Goal: Transaction & Acquisition: Book appointment/travel/reservation

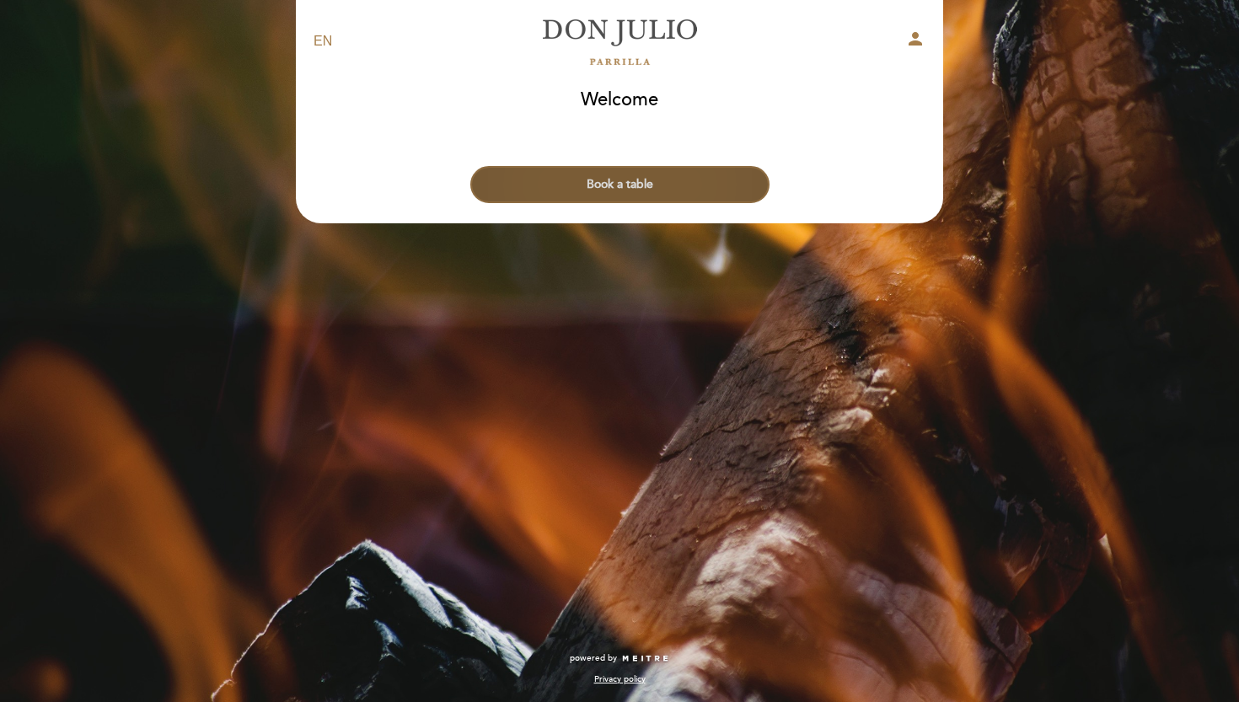
click at [592, 180] on button "Book a table" at bounding box center [619, 184] width 299 height 37
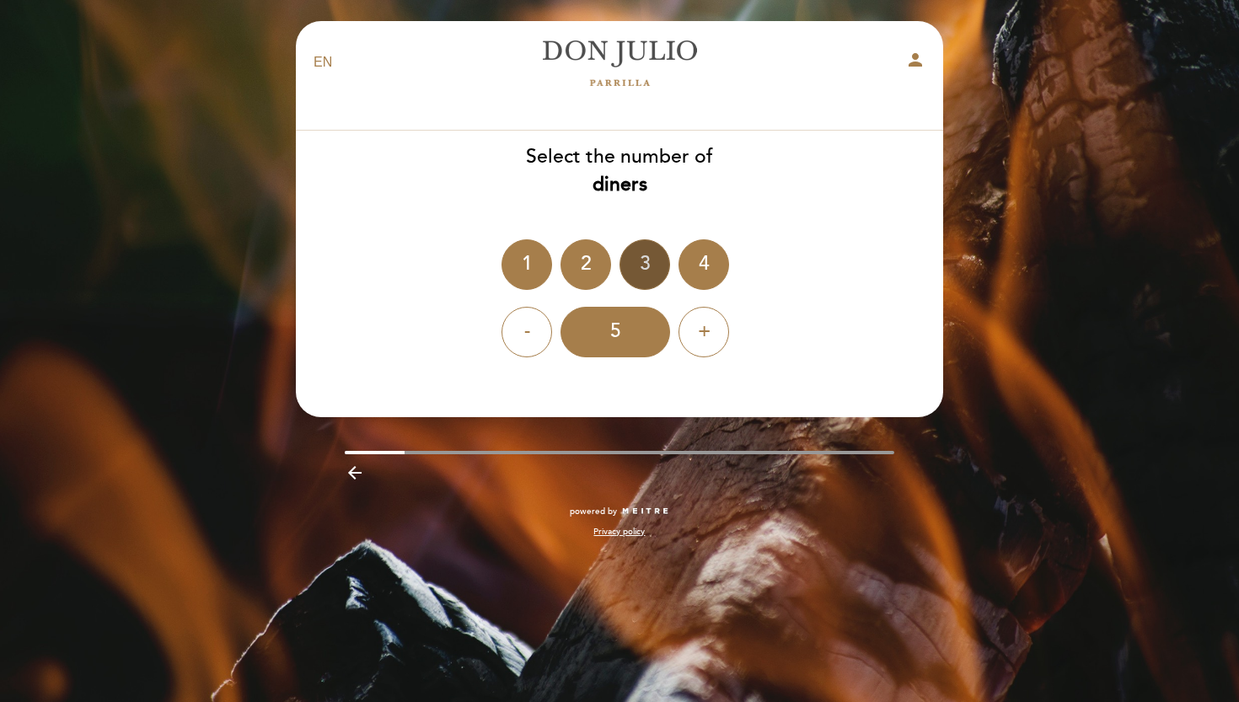
click at [648, 271] on div "3" at bounding box center [644, 264] width 51 height 51
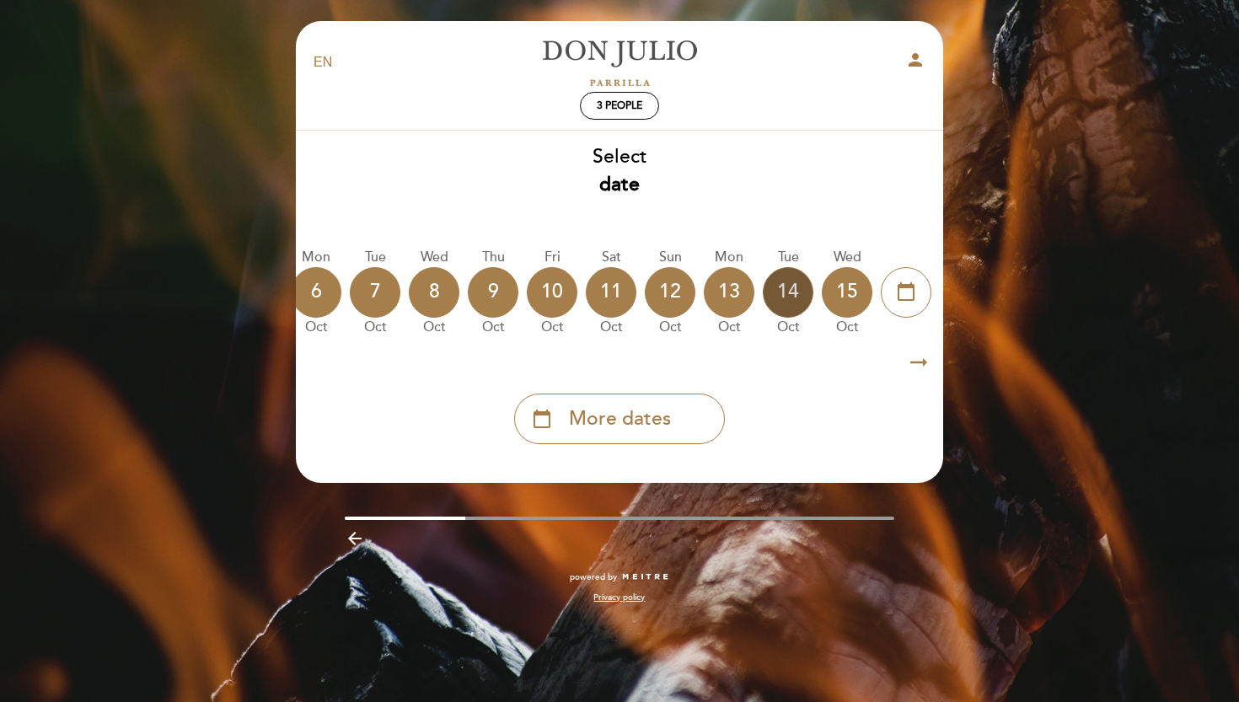
scroll to position [0, 496]
click at [790, 290] on div "14" at bounding box center [788, 292] width 51 height 51
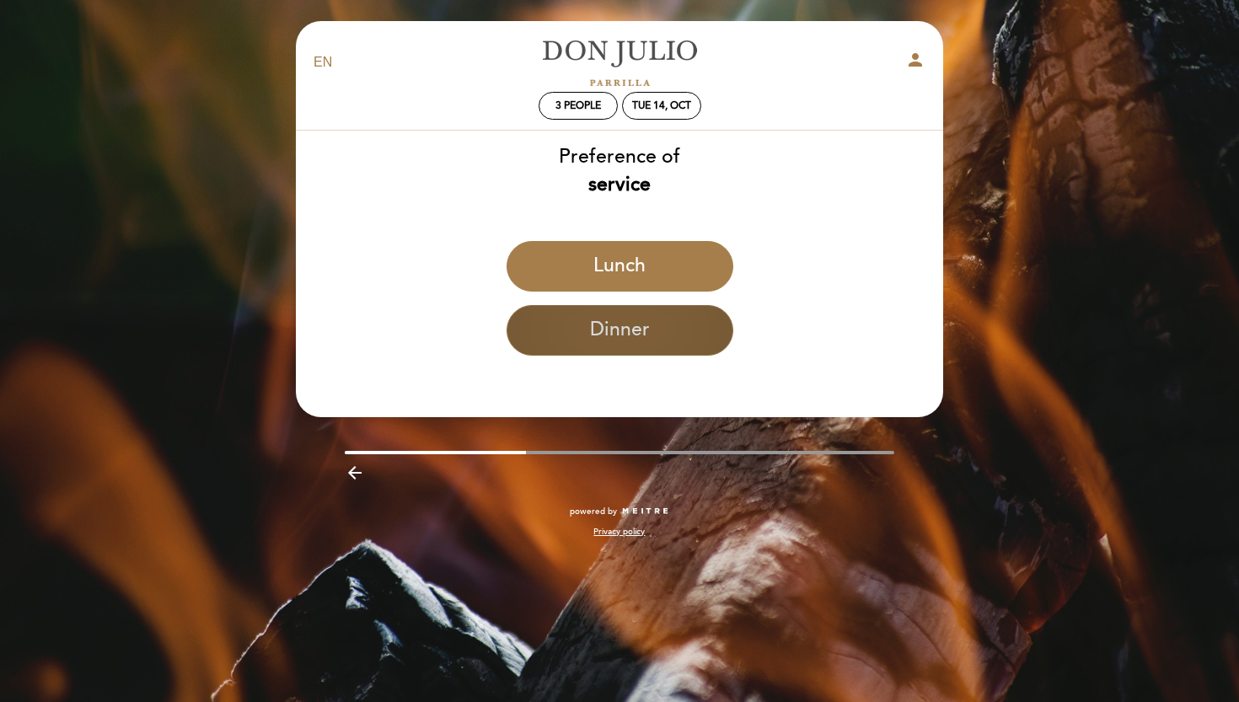
click at [677, 331] on button "Dinner" at bounding box center [620, 330] width 227 height 51
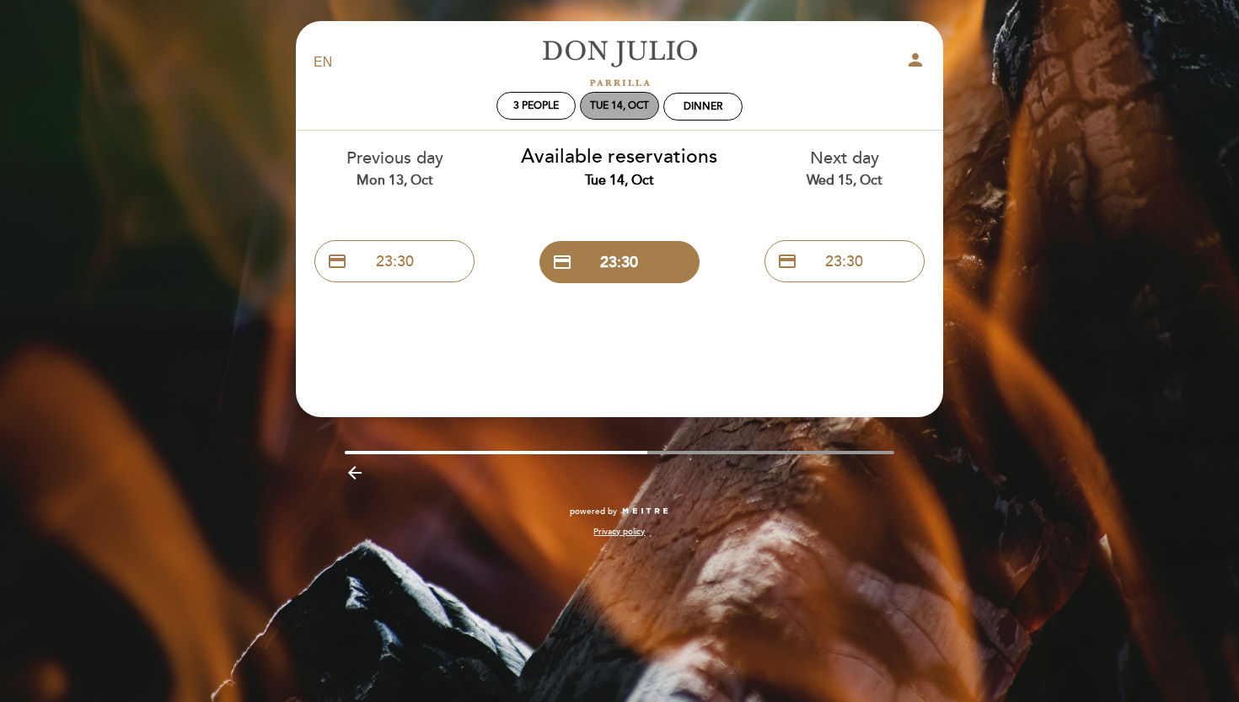
click at [621, 110] on div "Tue 14, Oct" at bounding box center [619, 105] width 59 height 13
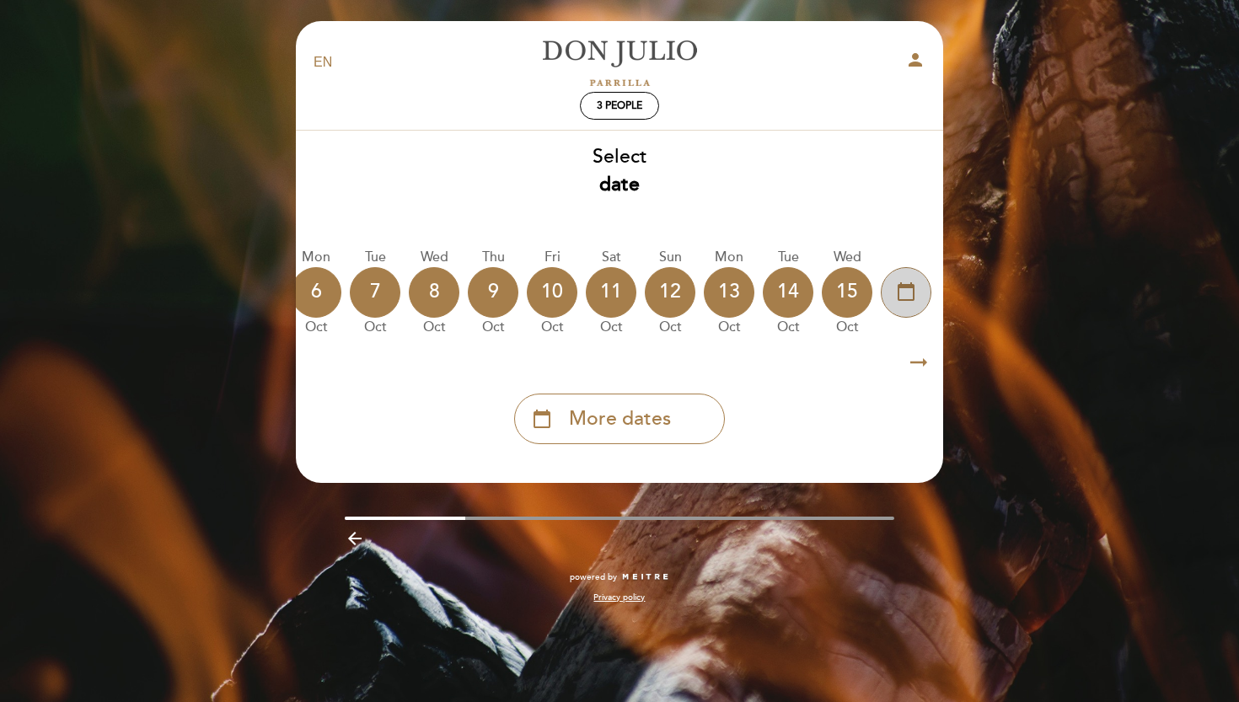
click at [930, 291] on div "calendar_today" at bounding box center [906, 292] width 51 height 51
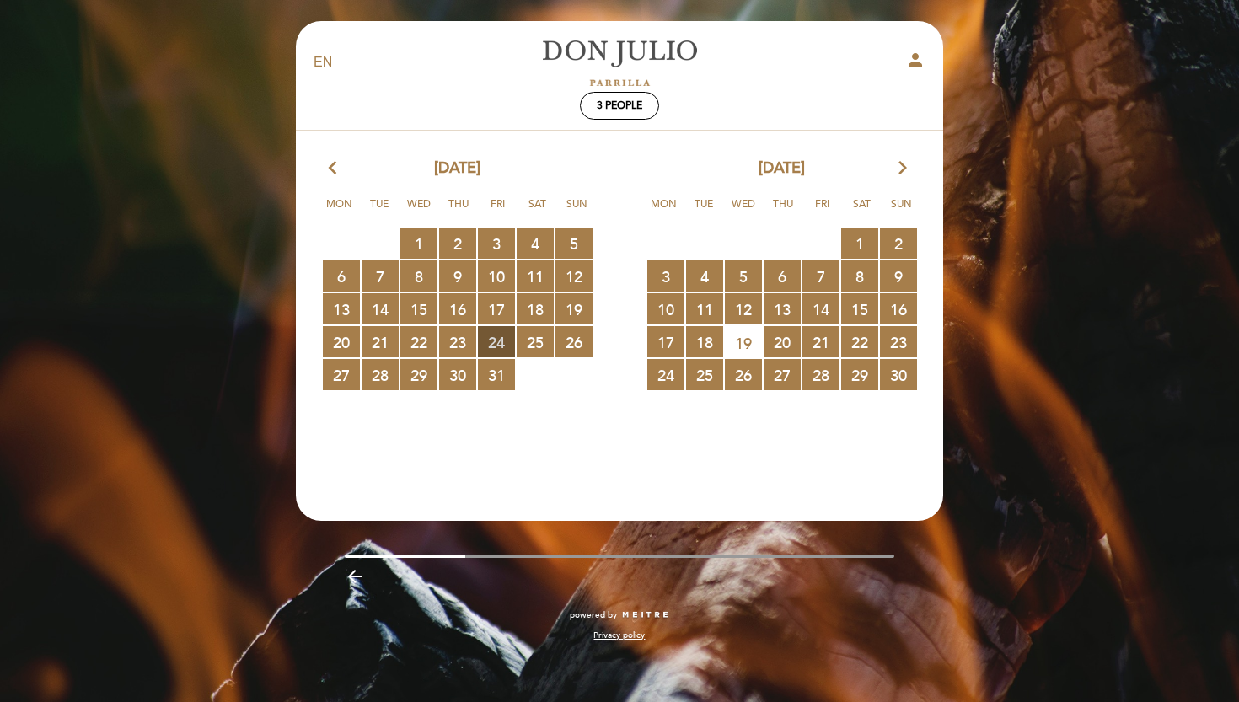
click at [498, 340] on span "24 RESERVATIONS AVAILABLE" at bounding box center [496, 341] width 37 height 31
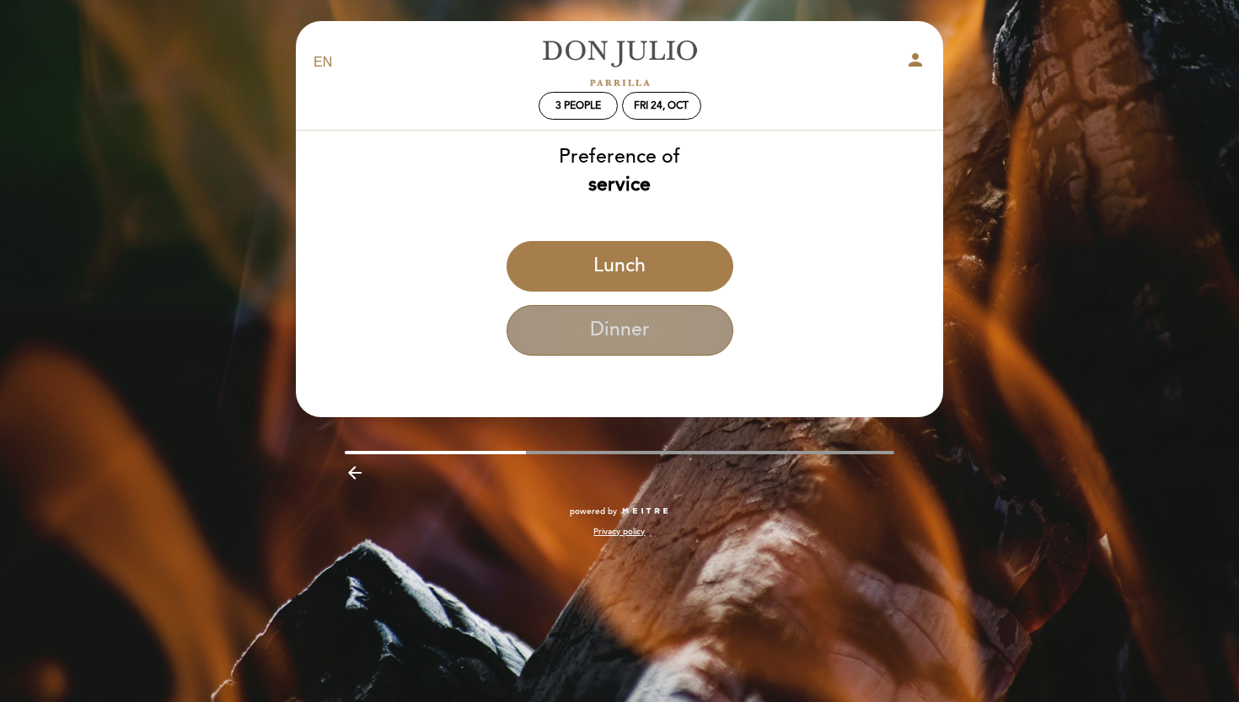
click at [619, 353] on button "Dinner" at bounding box center [620, 330] width 227 height 51
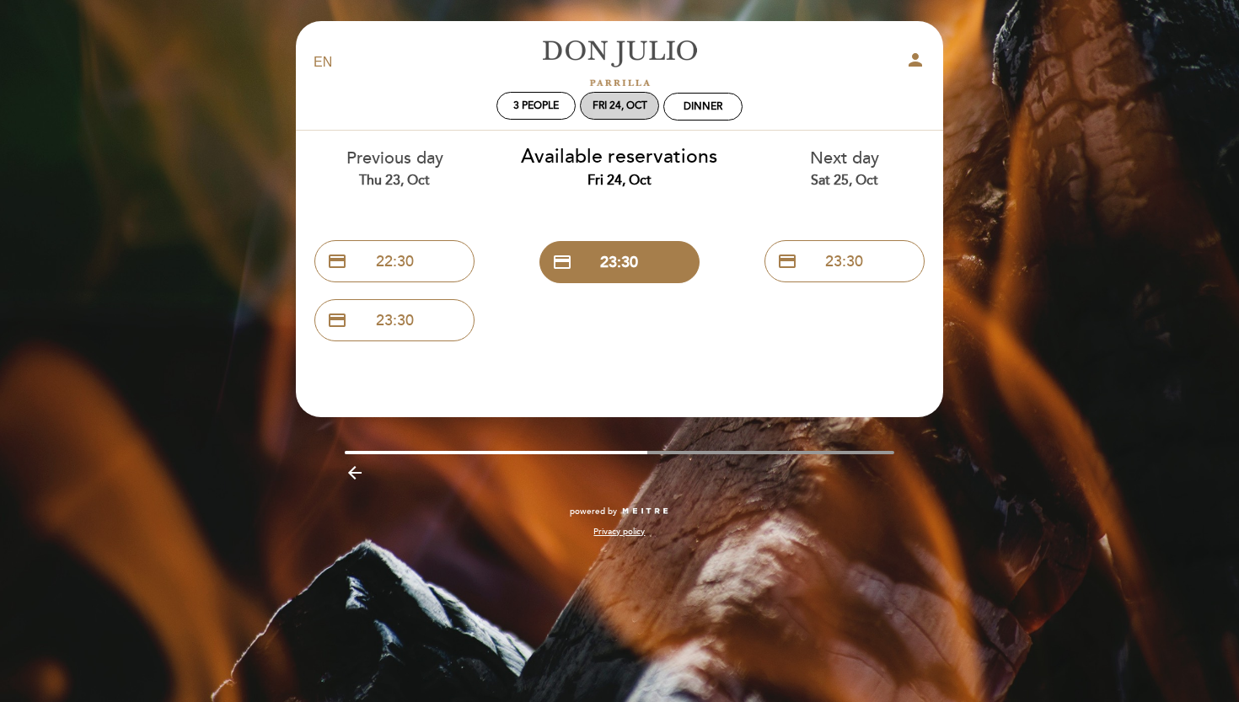
click at [620, 102] on div "Fri 24, Oct" at bounding box center [619, 105] width 55 height 13
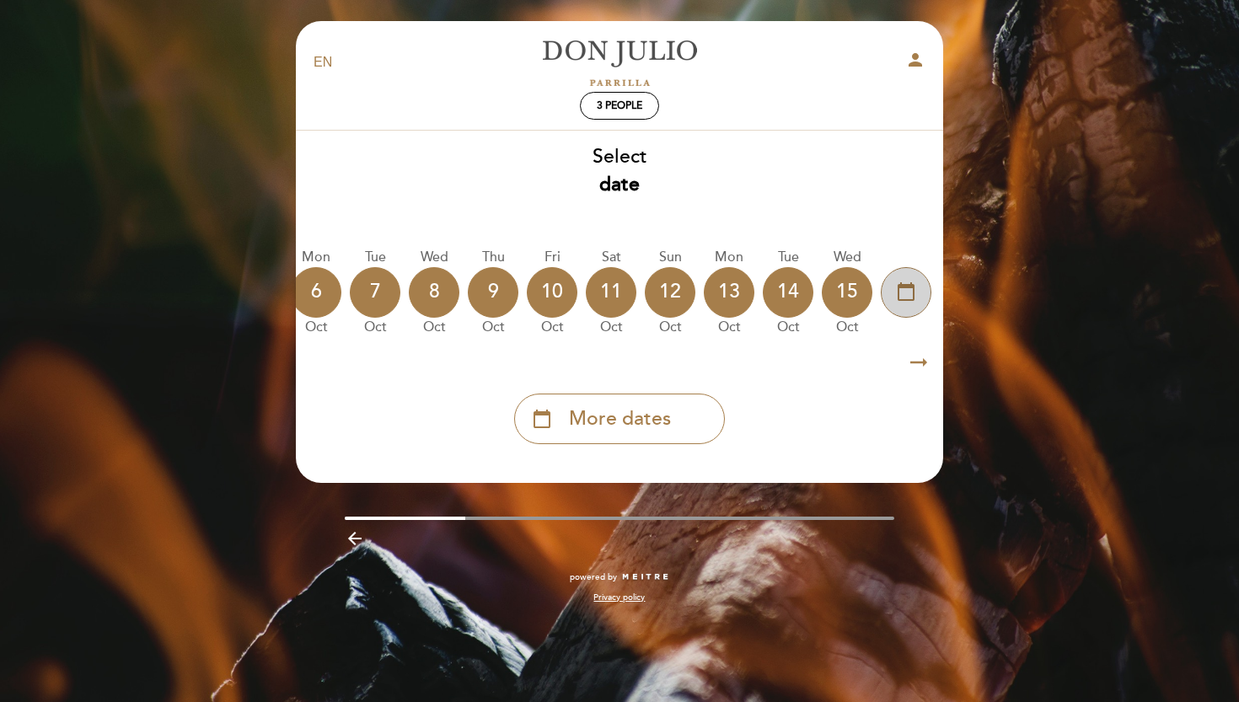
click at [903, 269] on div "calendar_today" at bounding box center [906, 292] width 51 height 51
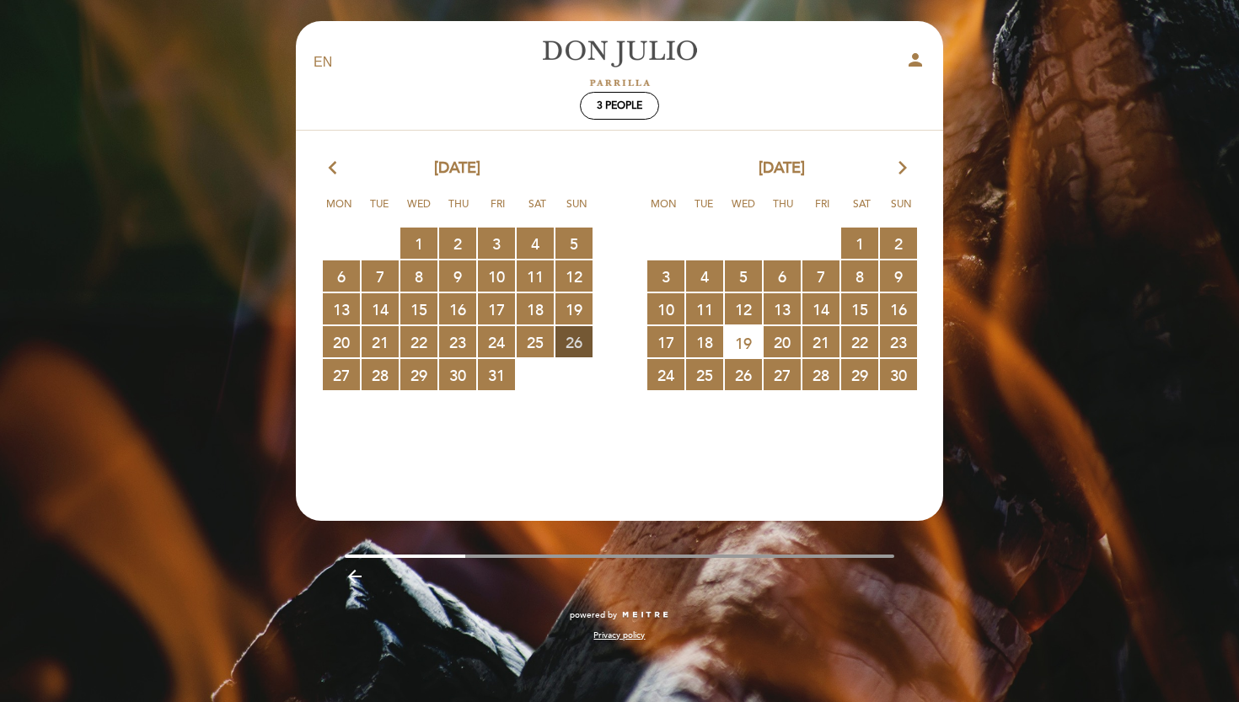
click at [577, 340] on span "26 RESERVATIONS AVAILABLE" at bounding box center [573, 341] width 37 height 31
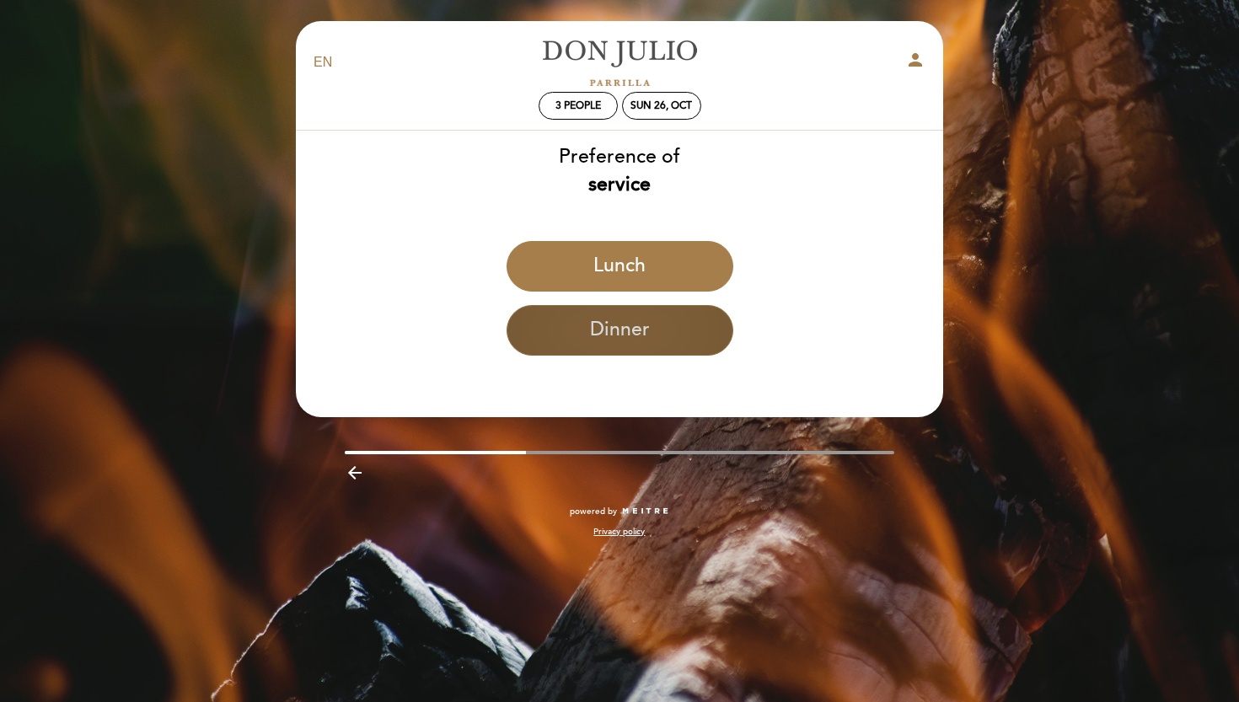
click at [592, 340] on button "Dinner" at bounding box center [620, 330] width 227 height 51
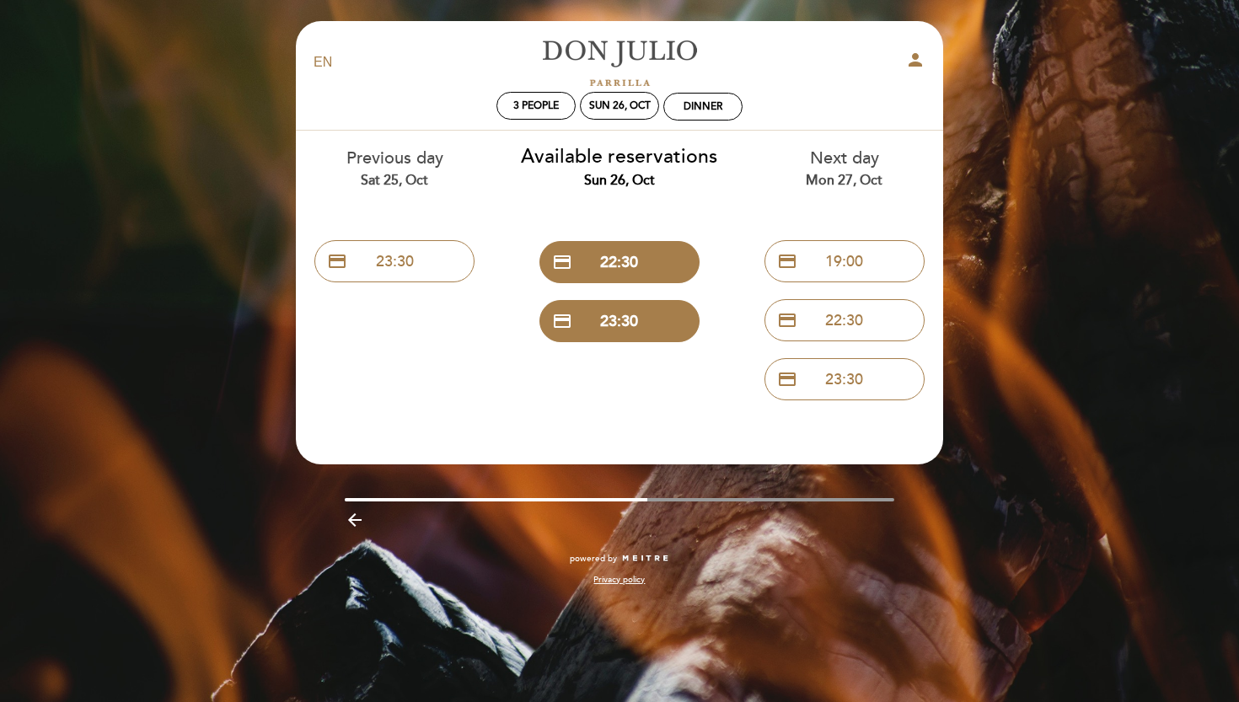
click at [350, 517] on icon "arrow_backward" at bounding box center [355, 520] width 20 height 20
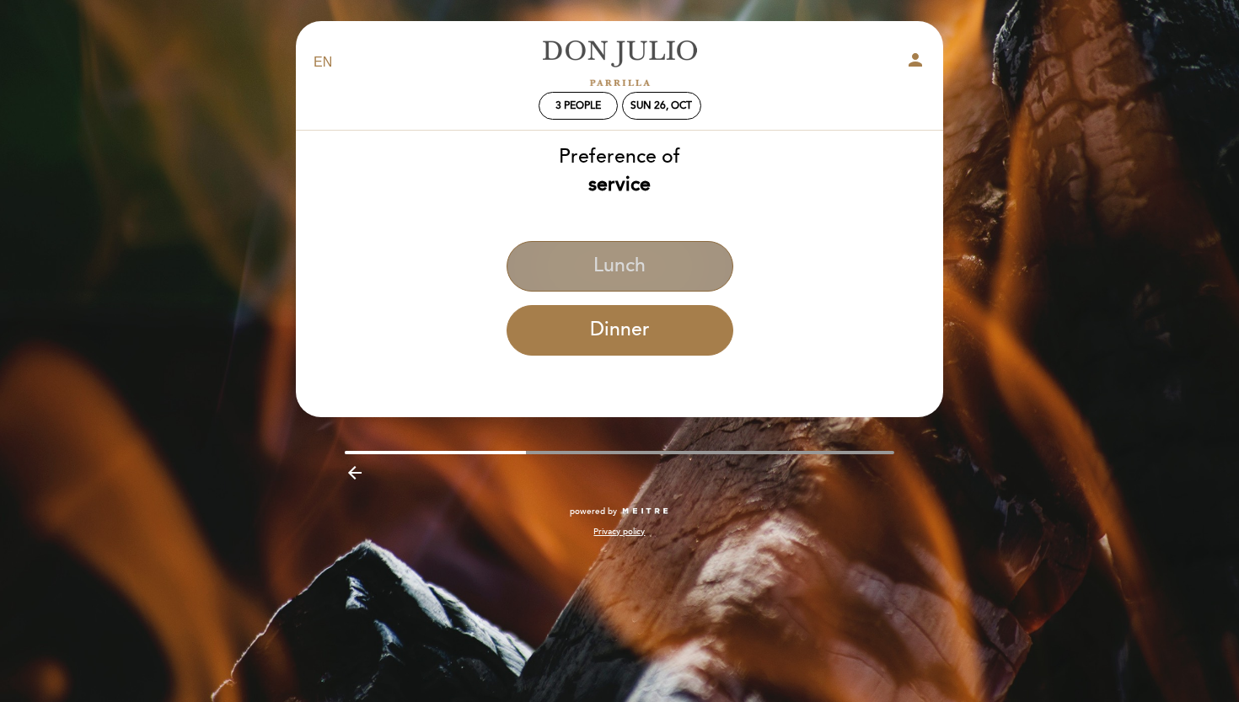
click at [630, 269] on button "Lunch" at bounding box center [620, 266] width 227 height 51
